Goal: Check status

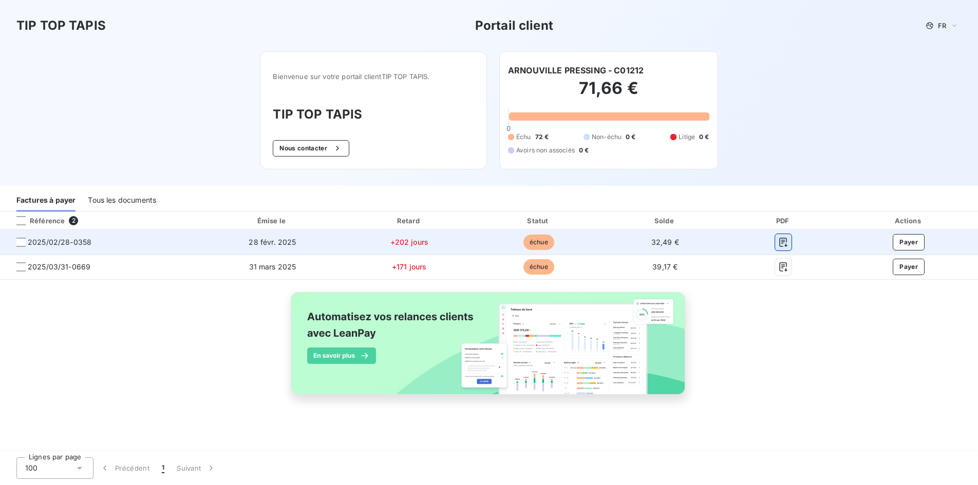
click at [789, 237] on button "button" at bounding box center [783, 242] width 16 height 16
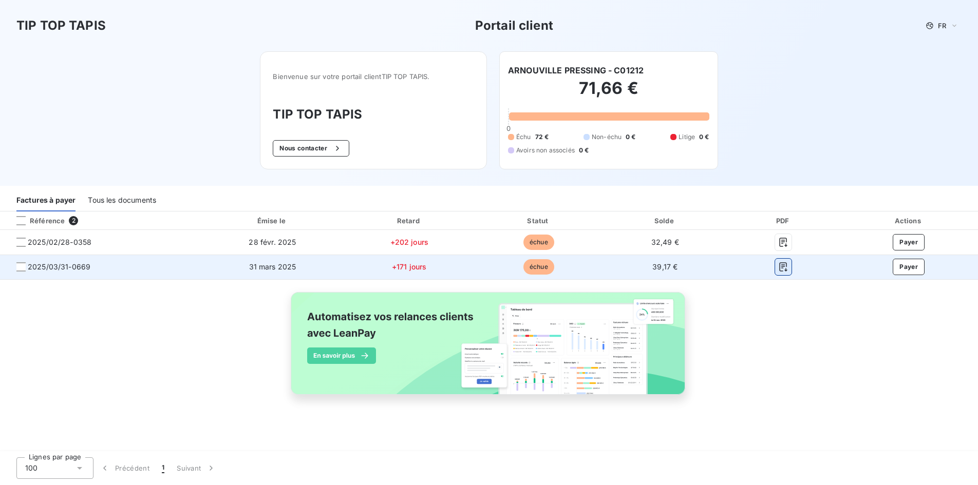
click at [783, 266] on icon "button" at bounding box center [783, 267] width 10 height 10
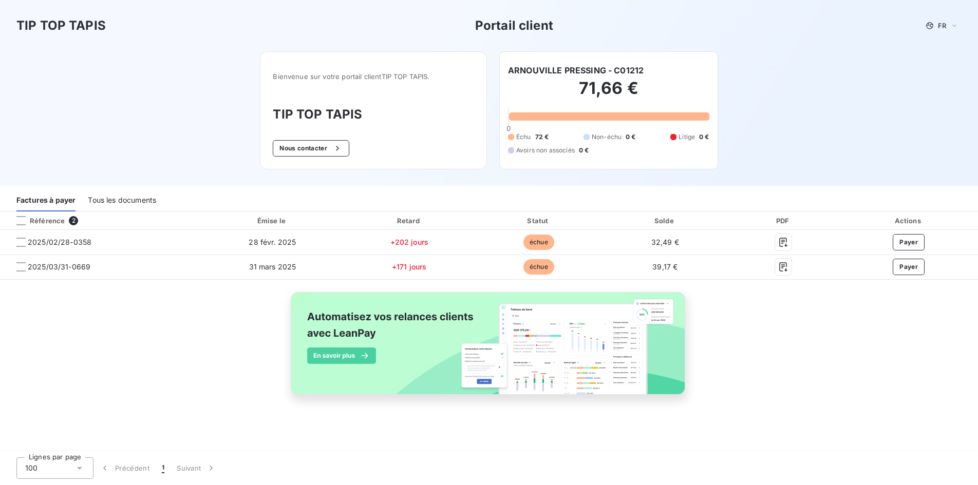
click at [802, 346] on div "Référence 2 Émise le Retard Statut Solde PDF Actions 2025/02/28-0358 [DATE] +20…" at bounding box center [489, 315] width 978 height 207
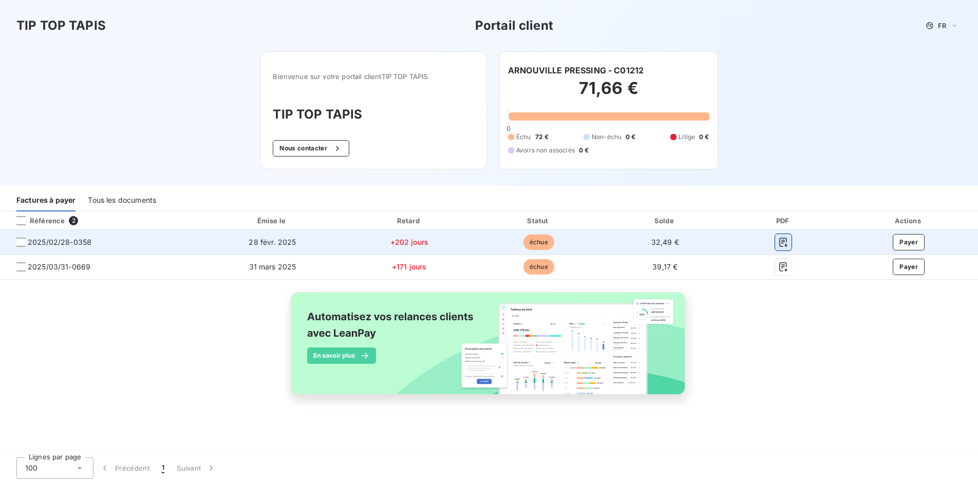
click at [783, 242] on icon "button" at bounding box center [784, 242] width 8 height 9
click at [787, 242] on icon "button" at bounding box center [783, 242] width 10 height 10
click at [780, 241] on icon "button" at bounding box center [784, 242] width 8 height 9
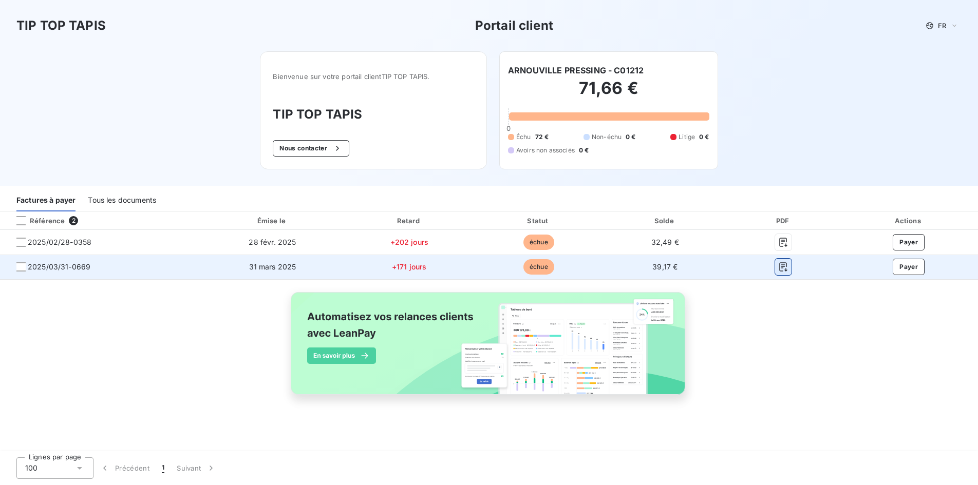
click at [781, 264] on icon "button" at bounding box center [783, 267] width 10 height 10
